Goal: Task Accomplishment & Management: Use online tool/utility

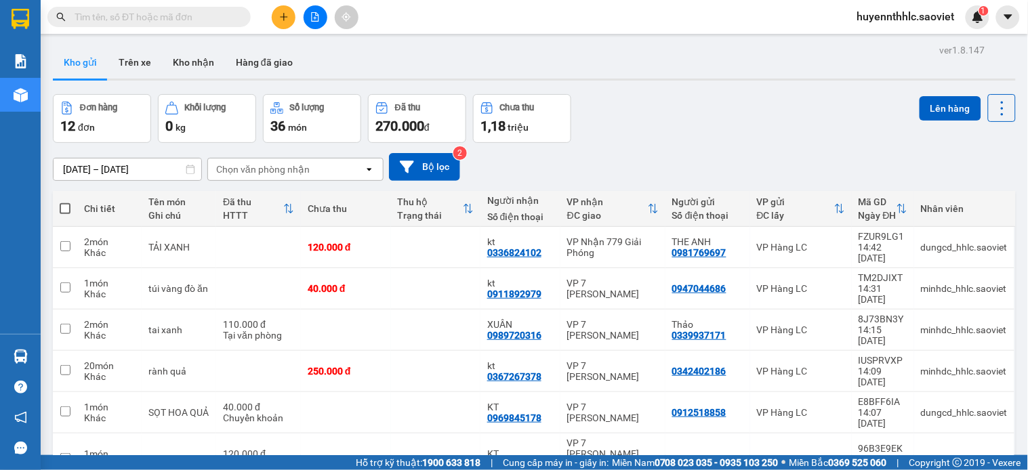
click at [675, 129] on div "Đơn hàng 12 đơn Khối lượng 0 kg Số lượng 36 món Đã thu 270.000 đ Chưa thu 1,18 …" at bounding box center [534, 118] width 963 height 49
click at [940, 24] on span "huyennthhlc.saoviet" at bounding box center [905, 16] width 119 height 17
drag, startPoint x: 892, startPoint y: 15, endPoint x: 898, endPoint y: 24, distance: 10.9
click at [893, 15] on span "huyennthhlc.saoviet" at bounding box center [905, 16] width 119 height 17
click at [906, 28] on div "huyennthhlc.saoviet 1" at bounding box center [917, 17] width 143 height 24
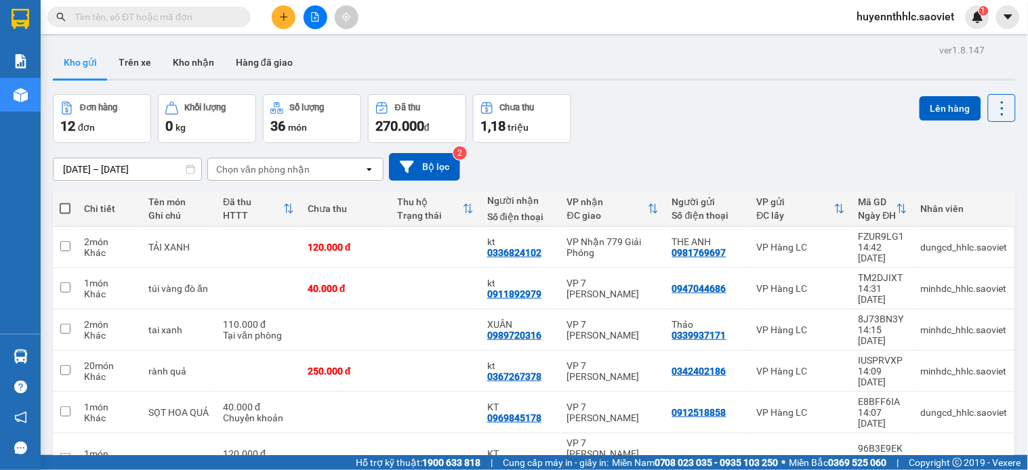
click at [913, 22] on span "huyennthhlc.saoviet" at bounding box center [905, 16] width 119 height 17
click at [905, 18] on span "huyennthhlc.saoviet" at bounding box center [905, 16] width 119 height 17
click at [906, 17] on span "huyennthhlc.saoviet" at bounding box center [905, 16] width 119 height 17
click at [898, 22] on span "huyennthhlc.saoviet" at bounding box center [905, 16] width 119 height 17
click at [902, 39] on main "ver 1.8.147 Kho gửi Trên xe Kho nhận Hàng đã giao Đơn hàng 12 đơn Khối lượng 0 …" at bounding box center [514, 227] width 1028 height 455
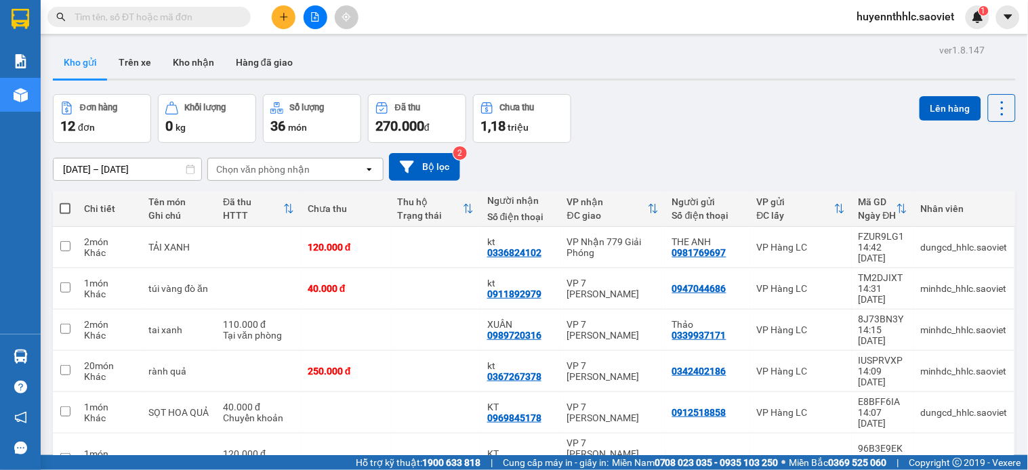
click at [902, 39] on main "ver 1.8.147 Kho gửi Trên xe Kho nhận Hàng đã giao Đơn hàng 12 đơn Khối lượng 0 …" at bounding box center [514, 227] width 1028 height 455
click at [909, 16] on span "huyennthhlc.saoviet" at bounding box center [905, 16] width 119 height 17
click at [908, 41] on div "ver 1.8.147 Kho gửi Trên xe Kho nhận Hàng đã giao Đơn hàng 12 đơn Khối lượng 0 …" at bounding box center [533, 370] width 973 height 659
click at [895, 14] on span "huyennthhlc.saoviet" at bounding box center [905, 16] width 119 height 17
click at [896, 41] on span "Đăng xuất" at bounding box center [913, 42] width 90 height 15
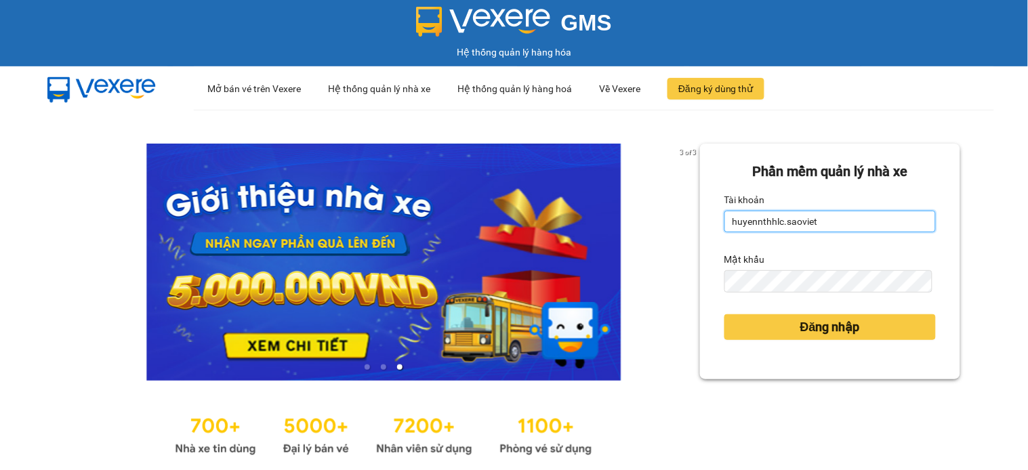
click at [814, 222] on input "huyennthhlc.saoviet" at bounding box center [829, 222] width 211 height 22
type input "giangmth_hhlc.saoviet"
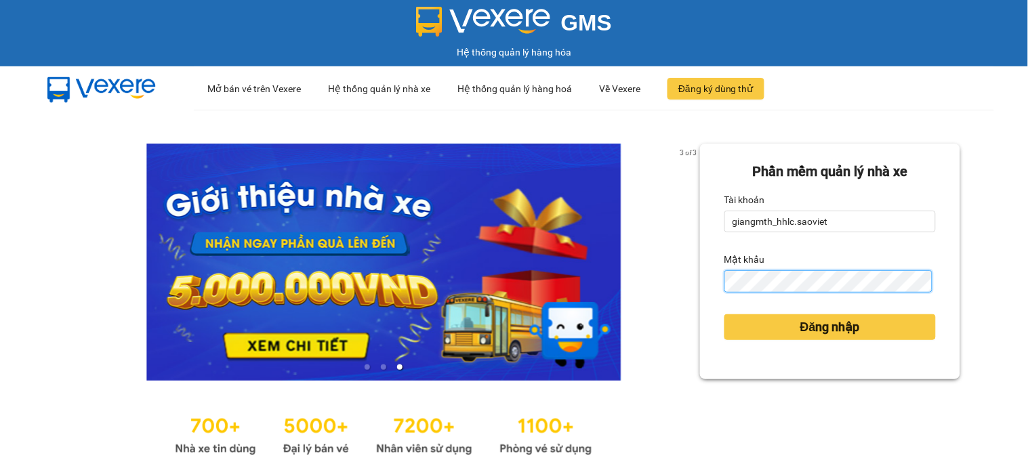
click at [724, 314] on button "Đăng nhập" at bounding box center [829, 327] width 211 height 26
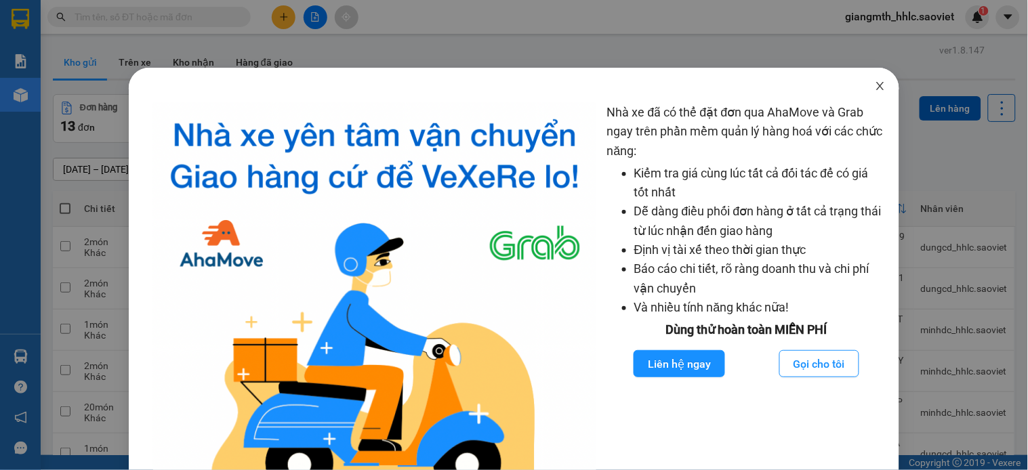
click at [875, 85] on icon "close" at bounding box center [880, 86] width 11 height 11
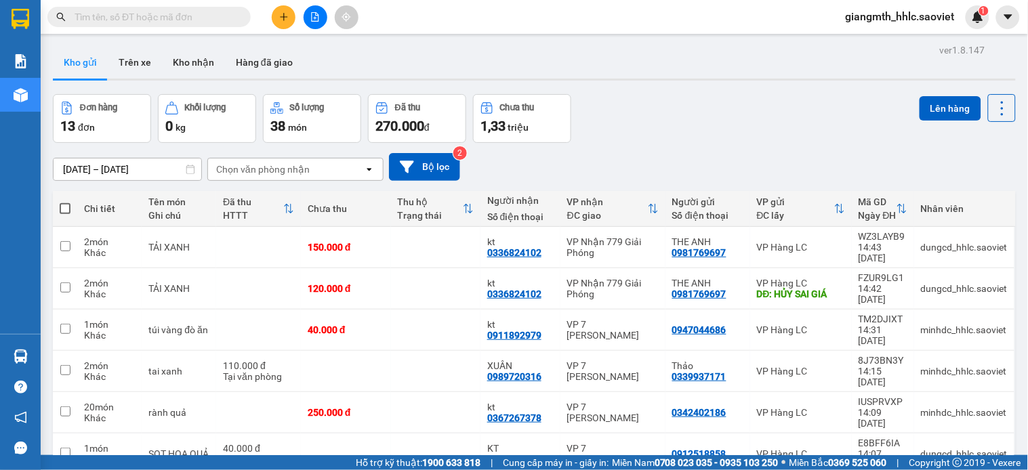
click at [217, 16] on input "text" at bounding box center [155, 16] width 160 height 15
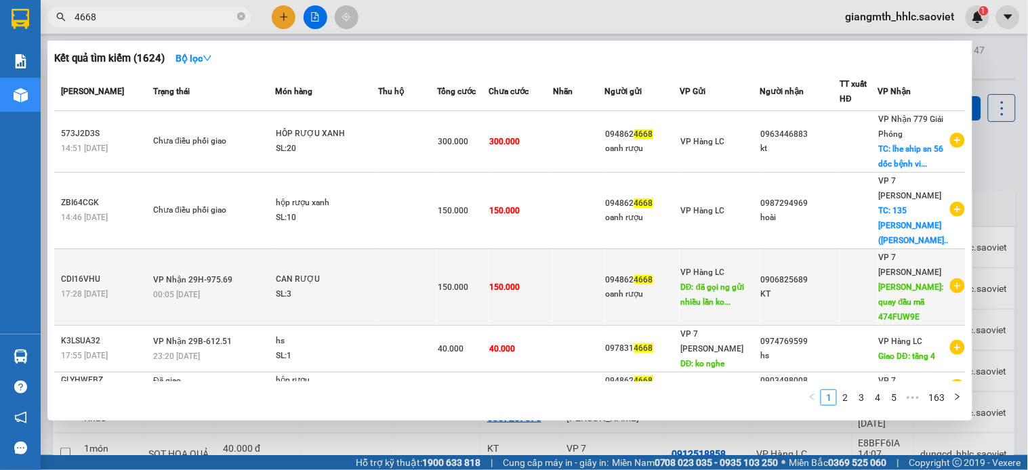
scroll to position [226, 0]
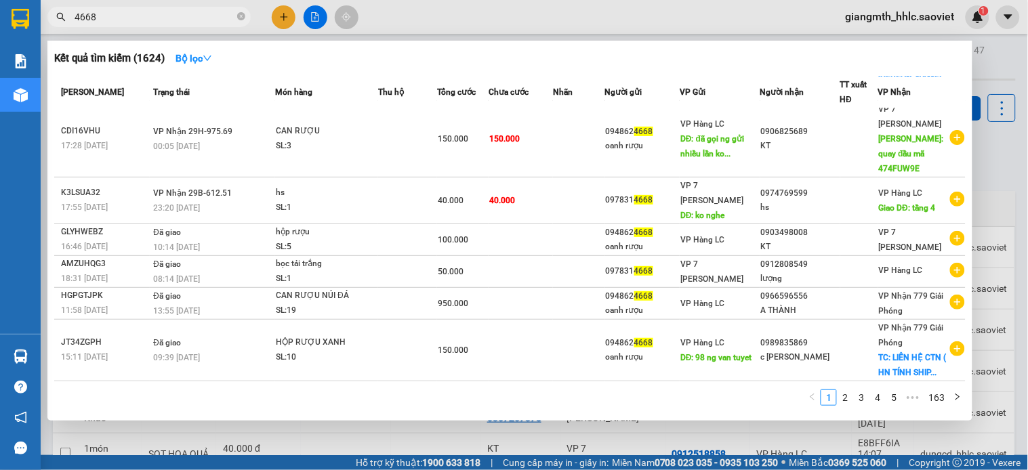
type input "4668"
click at [434, 30] on div at bounding box center [514, 235] width 1028 height 470
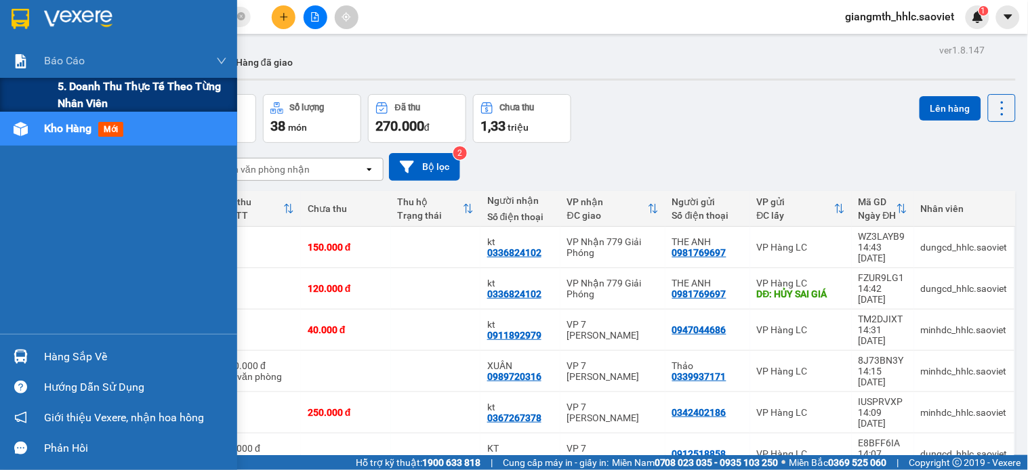
click at [77, 82] on span "5. Doanh thu thực tế theo từng nhân viên" at bounding box center [142, 95] width 169 height 34
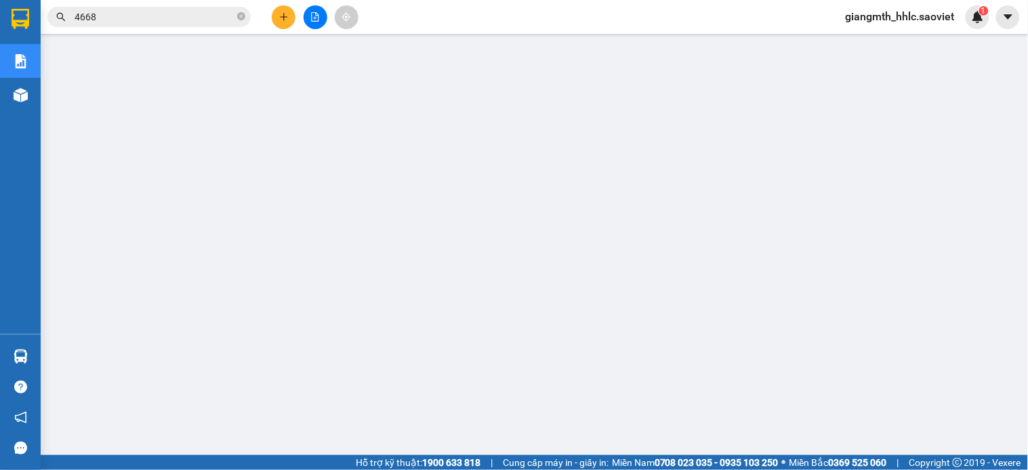
click at [191, 14] on input "4668" at bounding box center [155, 16] width 160 height 15
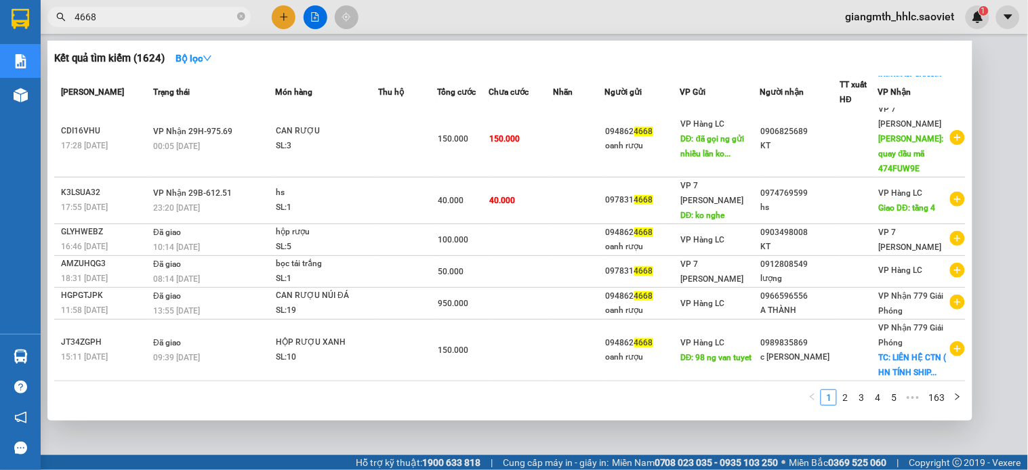
click at [474, 1] on div at bounding box center [514, 235] width 1028 height 470
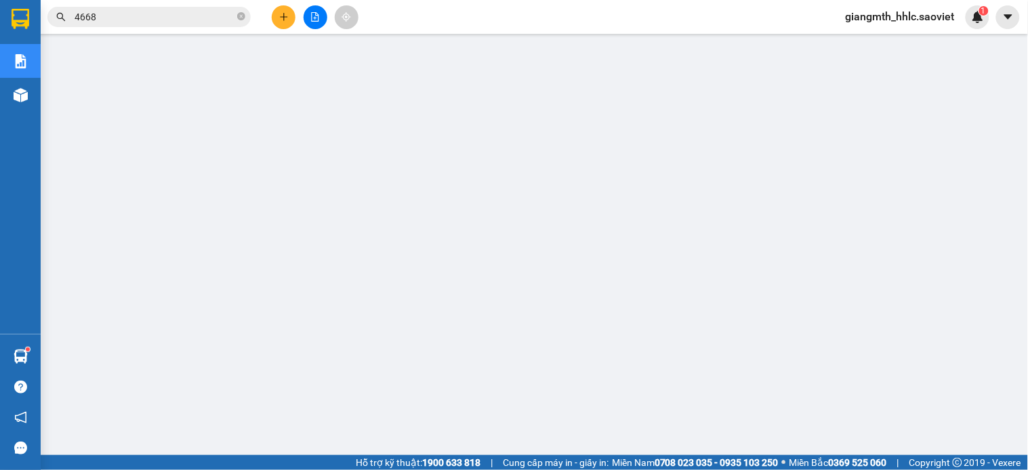
click at [888, 10] on span "giangmth_hhlc.saoviet" at bounding box center [900, 16] width 131 height 17
click at [868, 46] on span "Đăng xuất" at bounding box center [907, 42] width 102 height 15
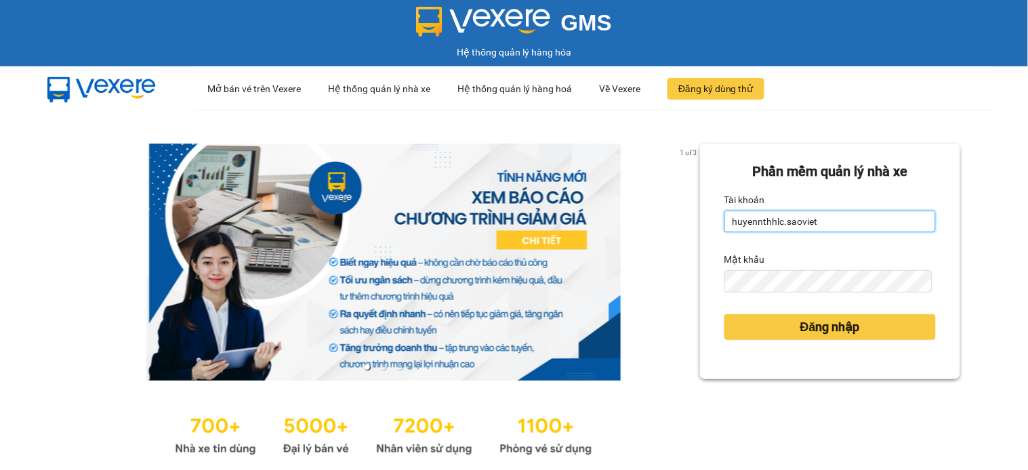
click at [837, 226] on input "huyennthhlc.saoviet" at bounding box center [829, 222] width 211 height 22
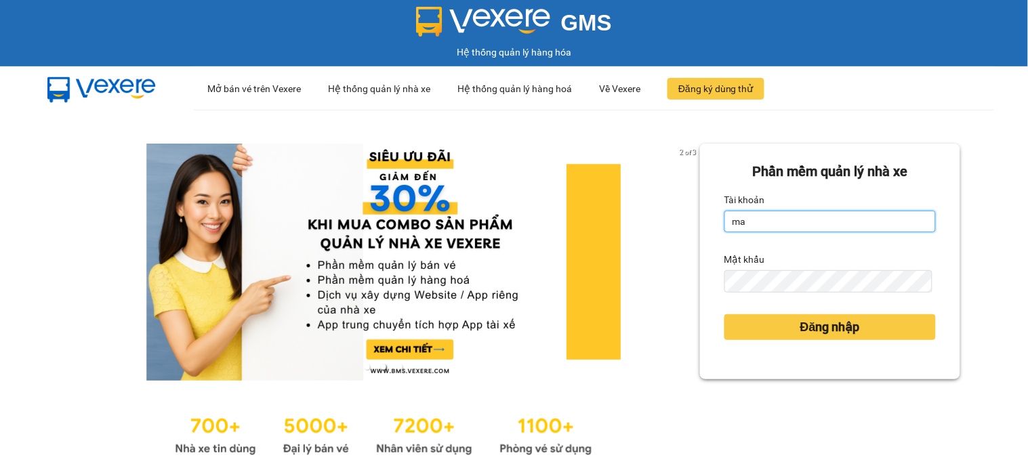
type input "manhtt_hhlc.saoviet"
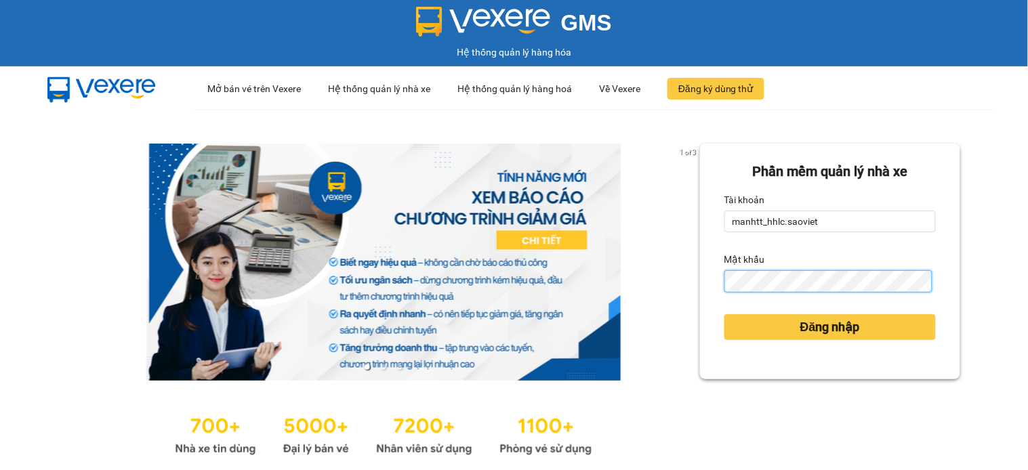
click at [724, 314] on button "Đăng nhập" at bounding box center [829, 327] width 211 height 26
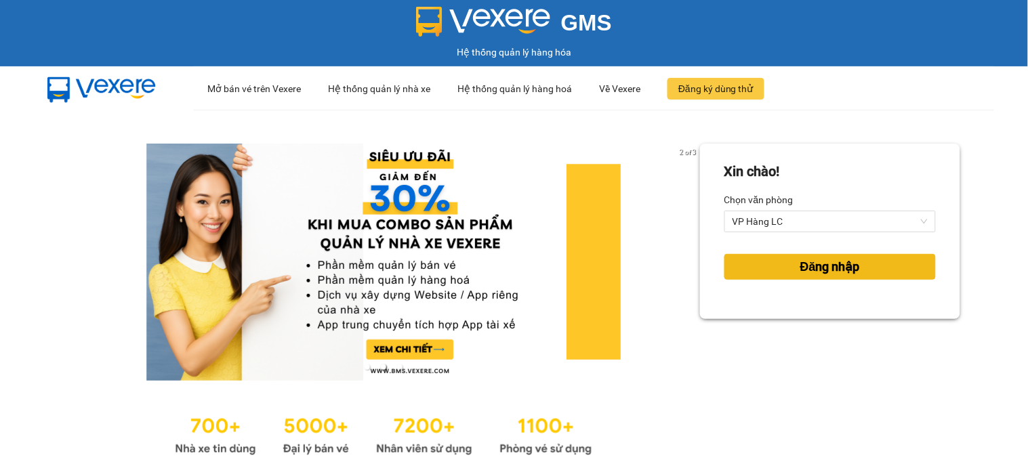
click at [854, 261] on button "Đăng nhập" at bounding box center [829, 267] width 211 height 26
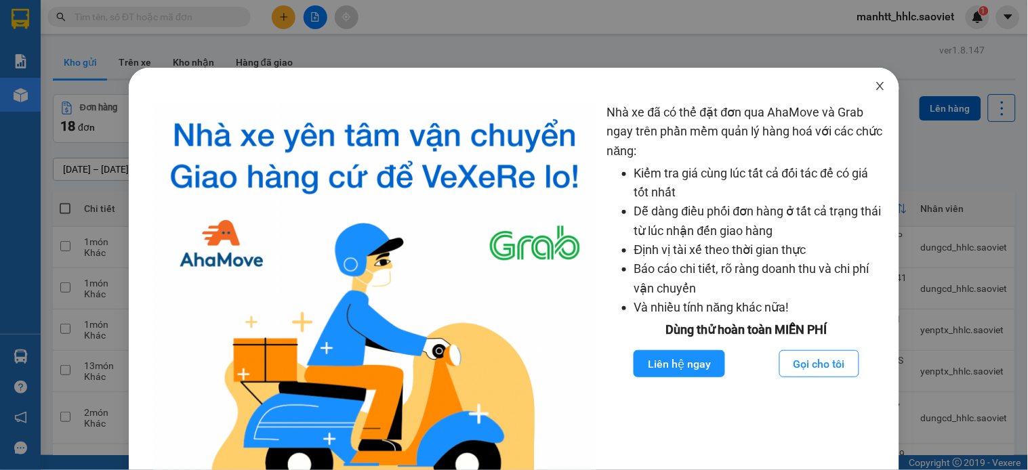
click at [872, 95] on span "Close" at bounding box center [880, 87] width 38 height 38
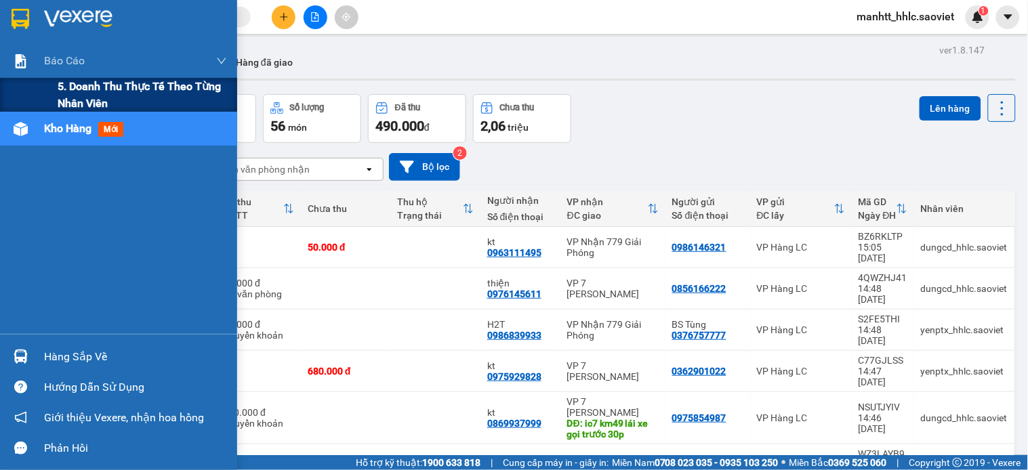
click at [102, 98] on span "5. Doanh thu thực tế theo từng nhân viên" at bounding box center [142, 95] width 169 height 34
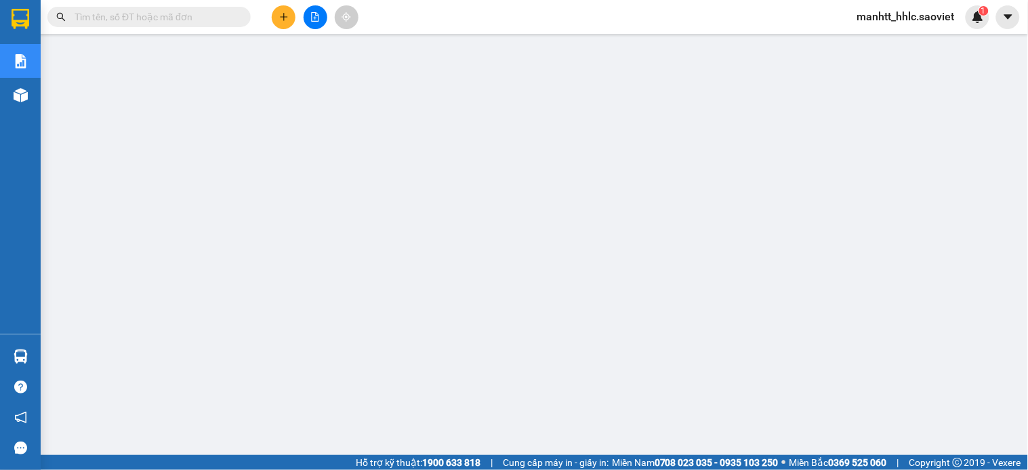
click at [898, 15] on span "manhtt_hhlc.saoviet" at bounding box center [905, 16] width 119 height 17
click at [896, 38] on span "Đăng xuất" at bounding box center [913, 42] width 90 height 15
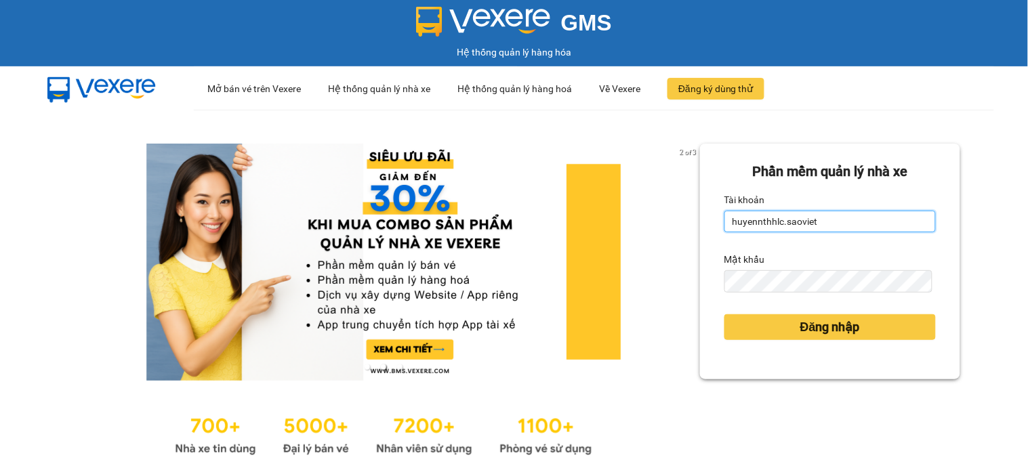
click at [814, 222] on input "huyennthhlc.saoviet" at bounding box center [829, 222] width 211 height 22
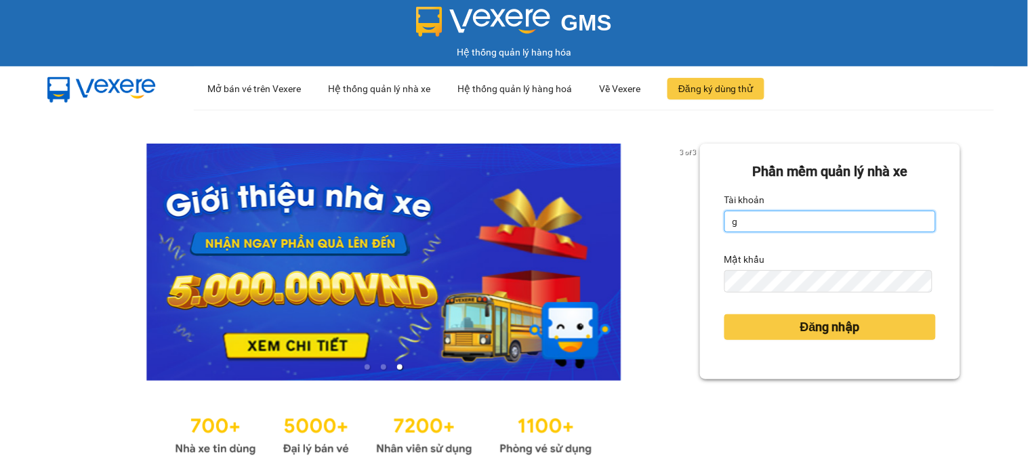
type input "giangmth_hhlc.saoviet"
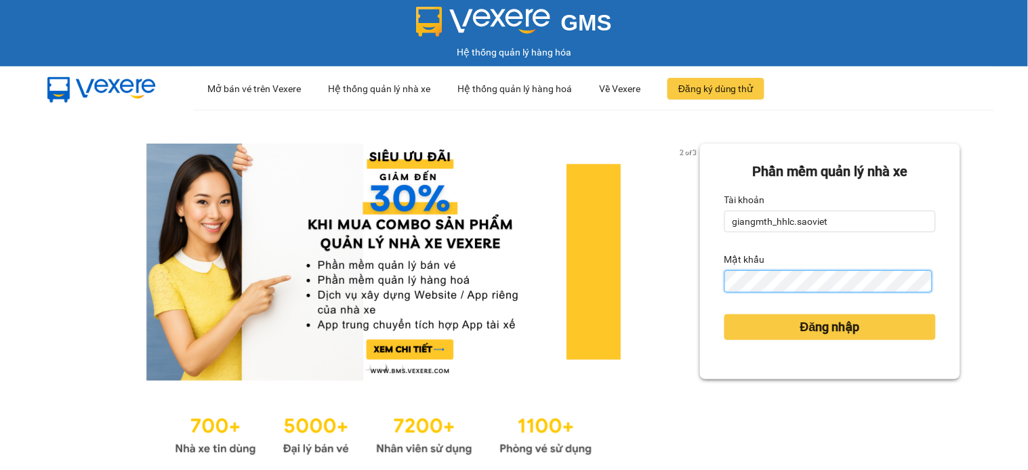
click at [724, 314] on button "Đăng nhập" at bounding box center [829, 327] width 211 height 26
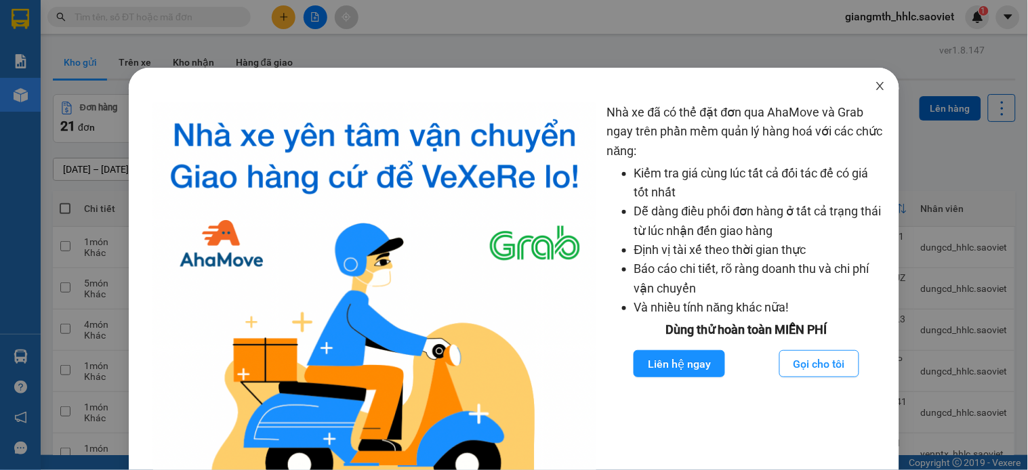
click at [875, 87] on icon "close" at bounding box center [880, 86] width 11 height 11
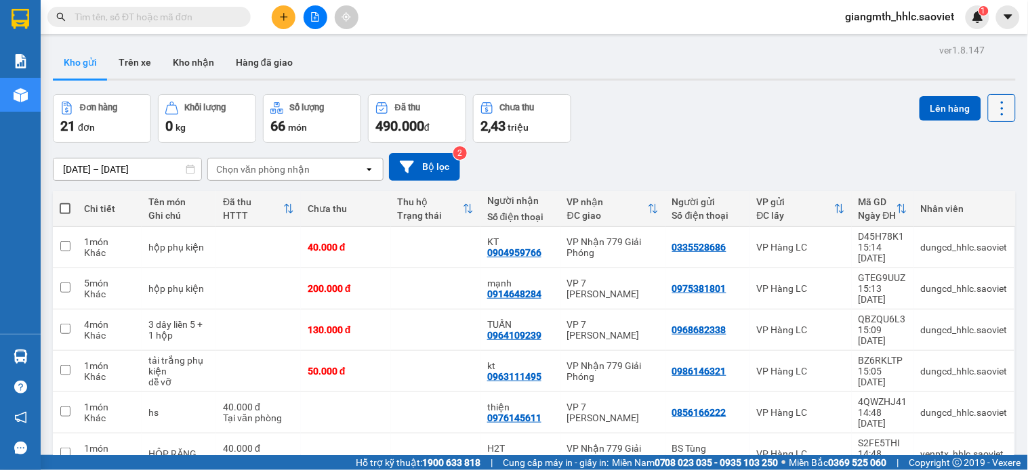
click at [992, 117] on icon at bounding box center [1001, 108] width 19 height 19
click at [965, 199] on span "Làm mới" at bounding box center [969, 194] width 37 height 14
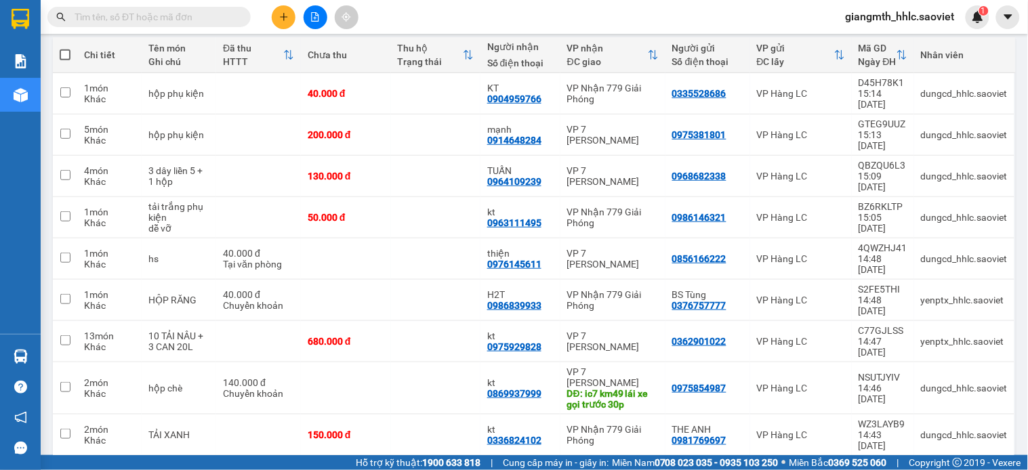
click at [972, 394] on span "100 / trang" at bounding box center [951, 393] width 49 height 14
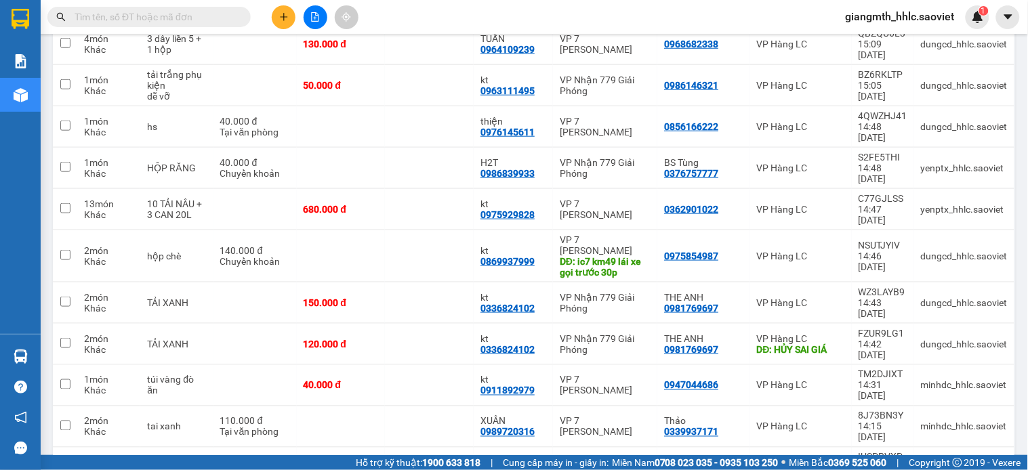
scroll to position [135, 0]
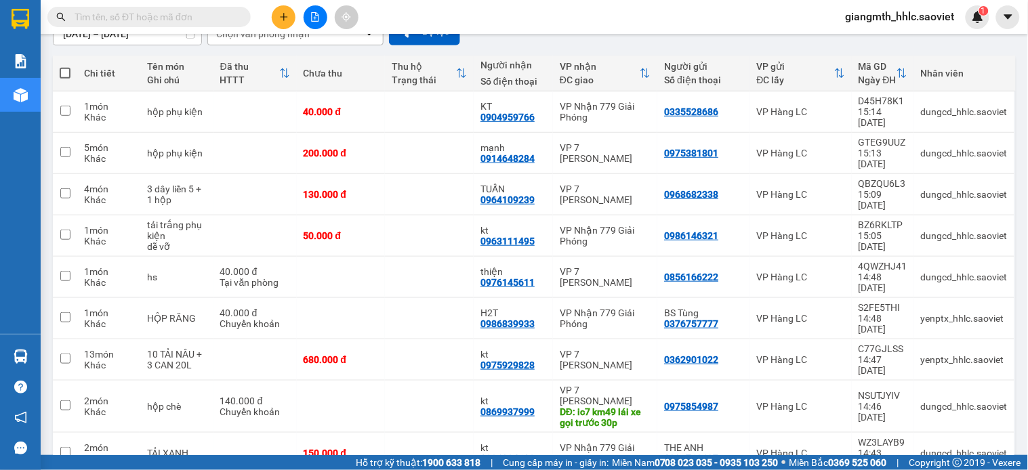
click at [150, 9] on input "text" at bounding box center [155, 16] width 160 height 15
